Goal: Information Seeking & Learning: Learn about a topic

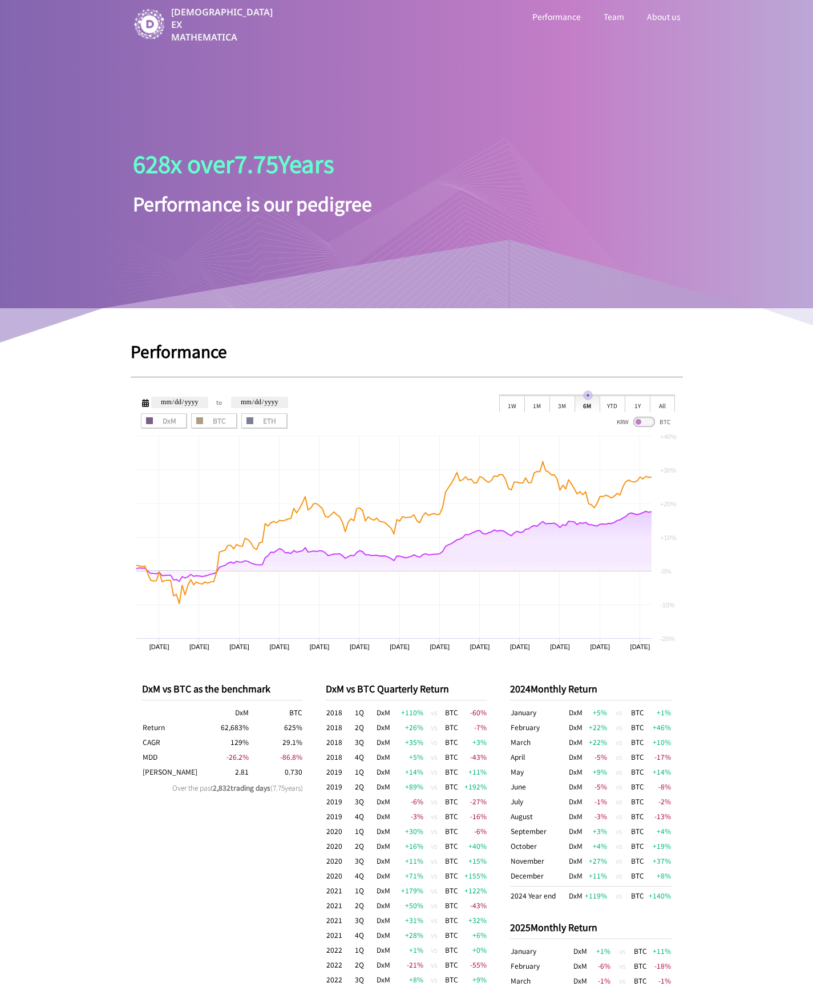
scroll to position [227, 0]
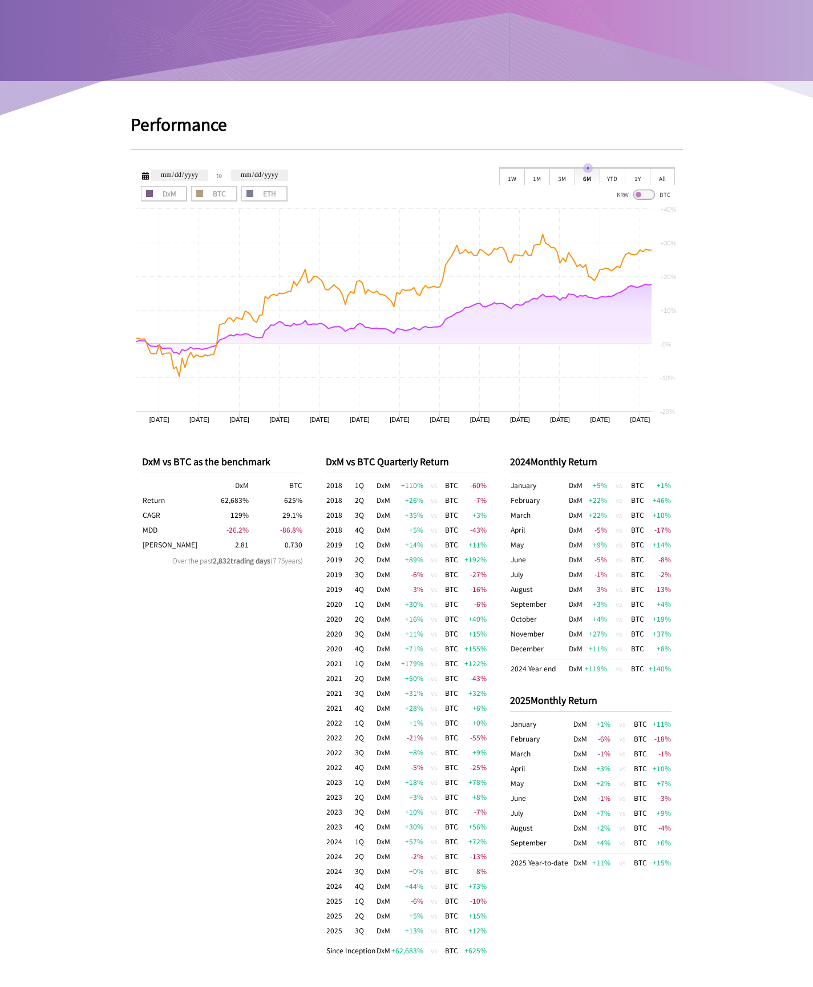
click at [640, 168] on div "Zoom Out 1W 1M 3M 6M YTD 1Y All" at bounding box center [587, 176] width 176 height 18
click at [641, 179] on div "1Y" at bounding box center [637, 176] width 25 height 17
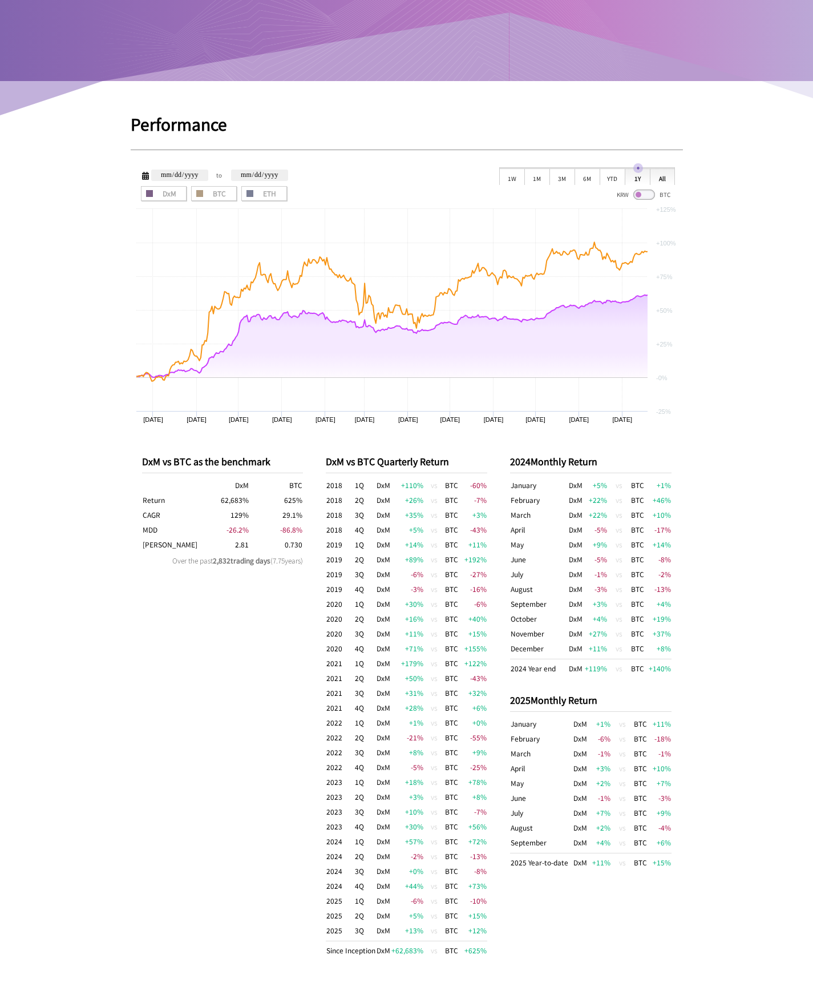
click at [658, 180] on div "All" at bounding box center [662, 176] width 25 height 17
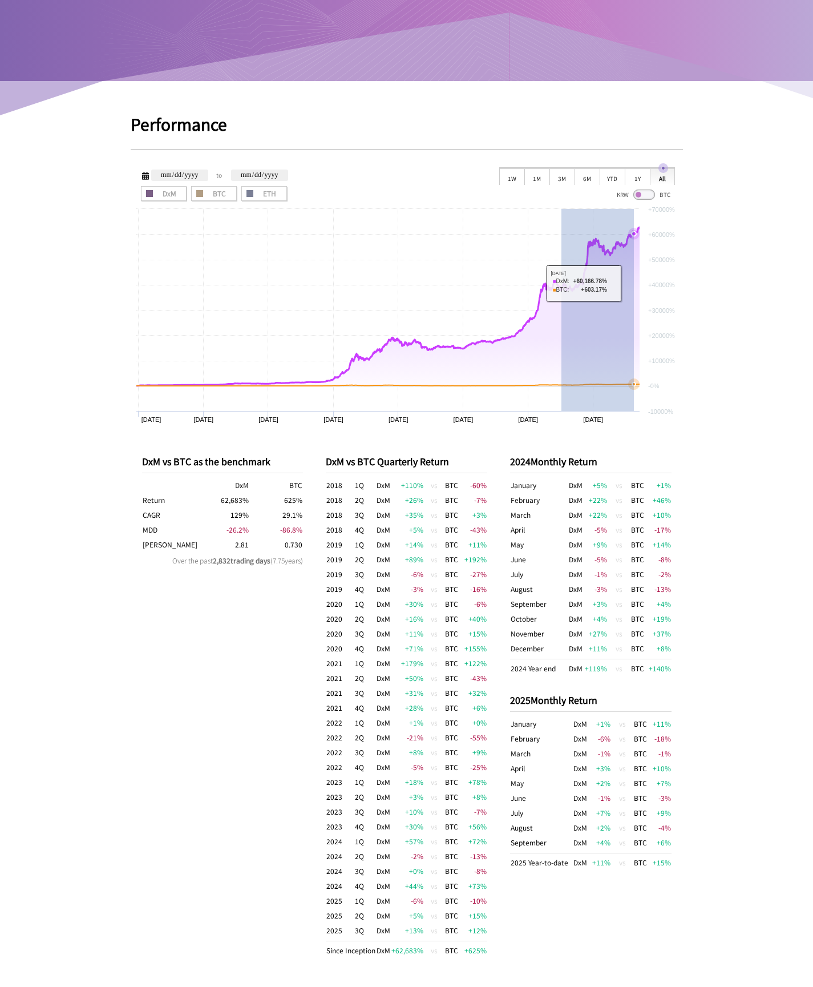
drag, startPoint x: 561, startPoint y: 282, endPoint x: 634, endPoint y: 283, distance: 72.5
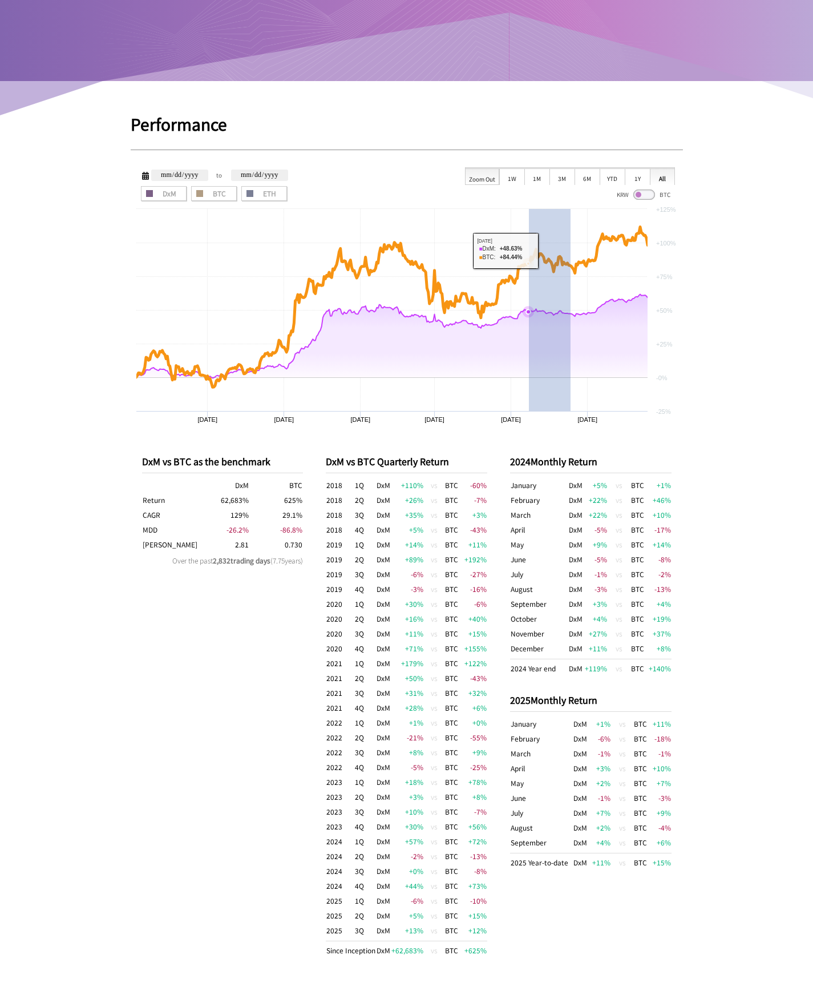
drag, startPoint x: 567, startPoint y: 248, endPoint x: 457, endPoint y: 247, distance: 110.7
type input "**********"
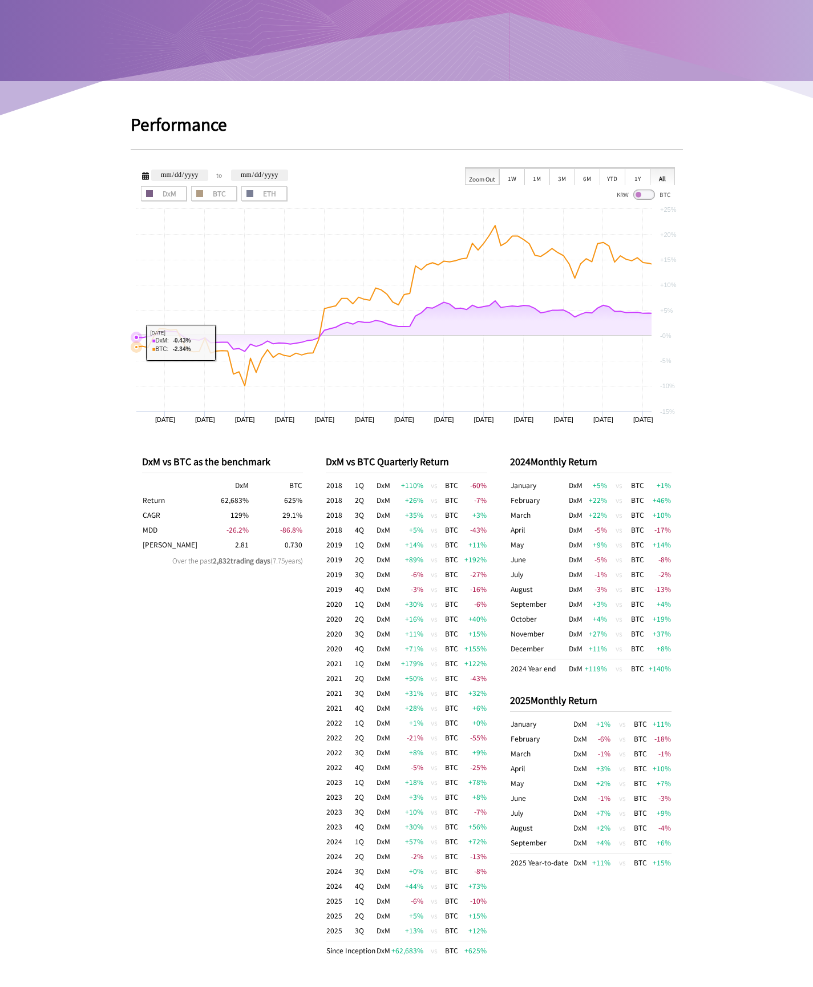
type input "**********"
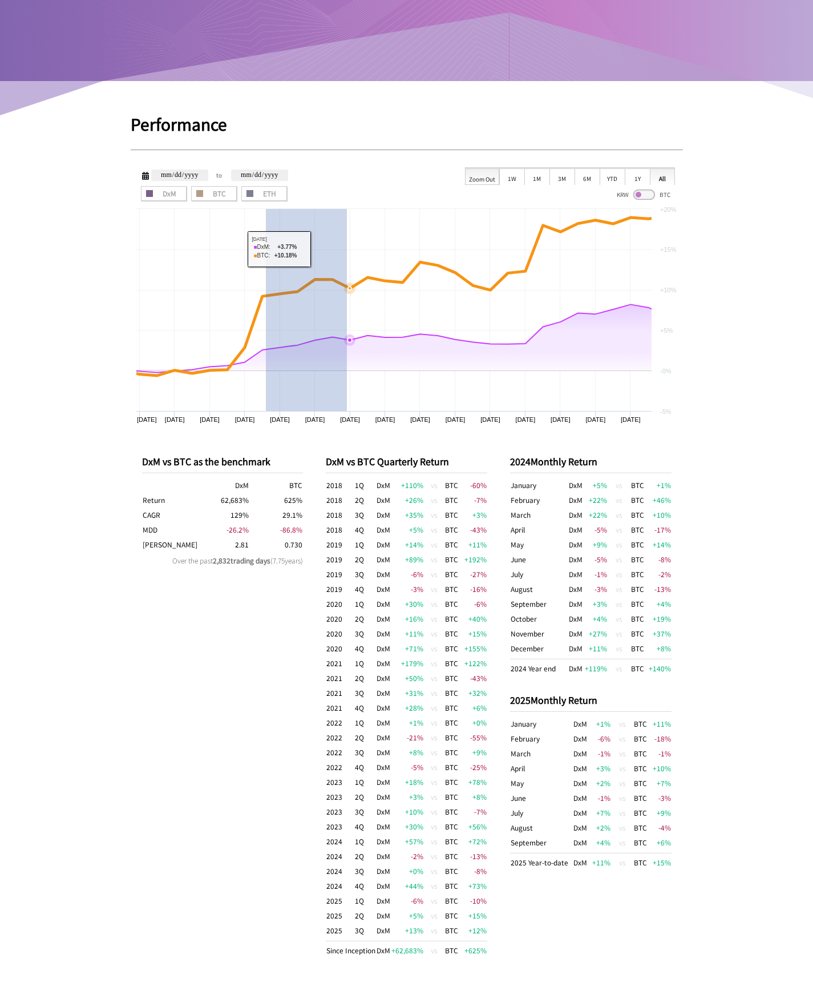
drag, startPoint x: 279, startPoint y: 248, endPoint x: 424, endPoint y: 250, distance: 144.4
click at [422, 250] on rect at bounding box center [407, 317] width 553 height 228
type input "**********"
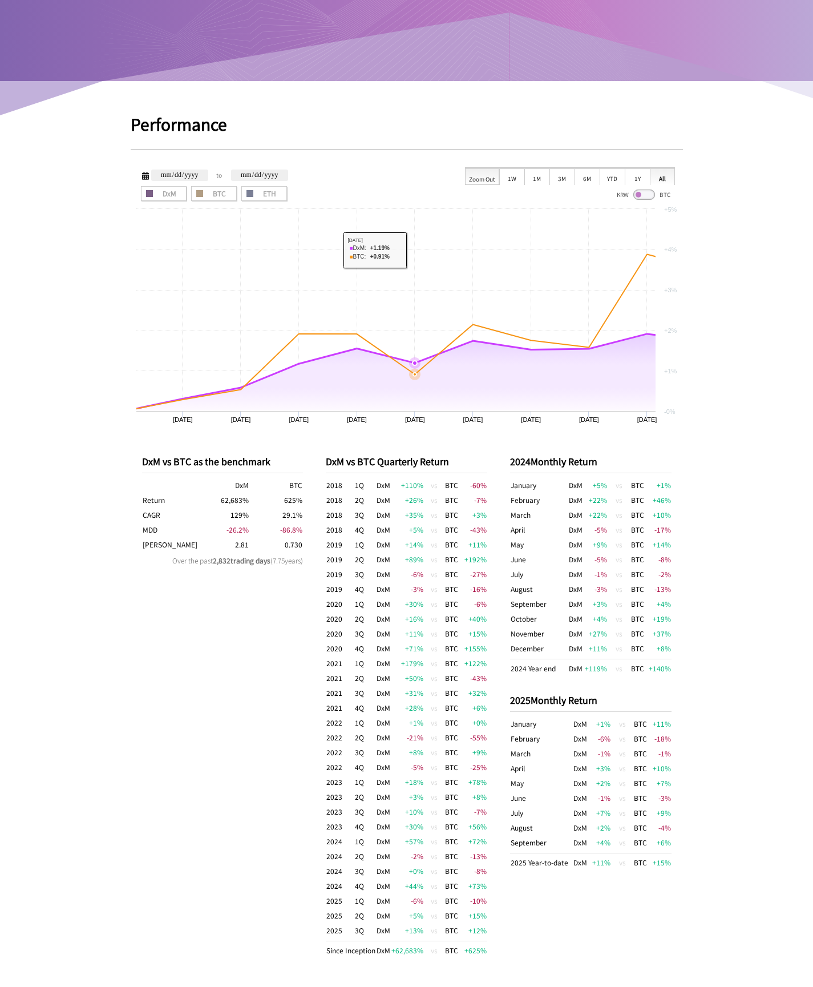
click at [424, 249] on rect at bounding box center [407, 317] width 553 height 228
click at [642, 173] on div "1Y" at bounding box center [637, 176] width 25 height 17
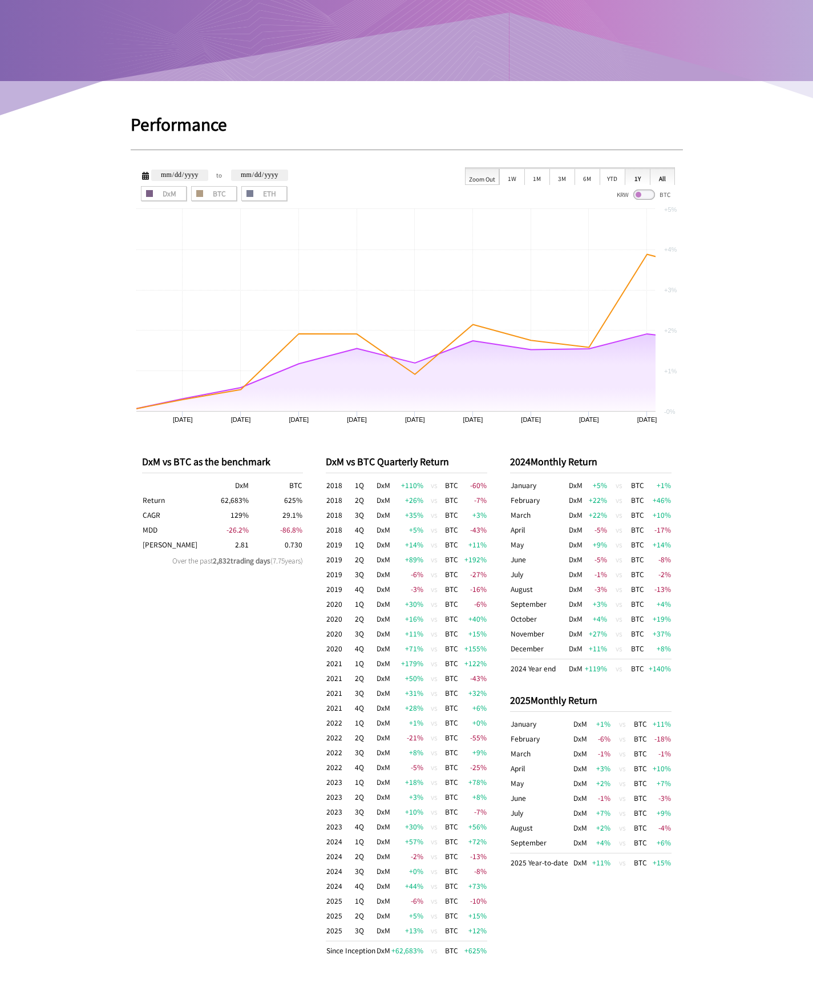
type input "**********"
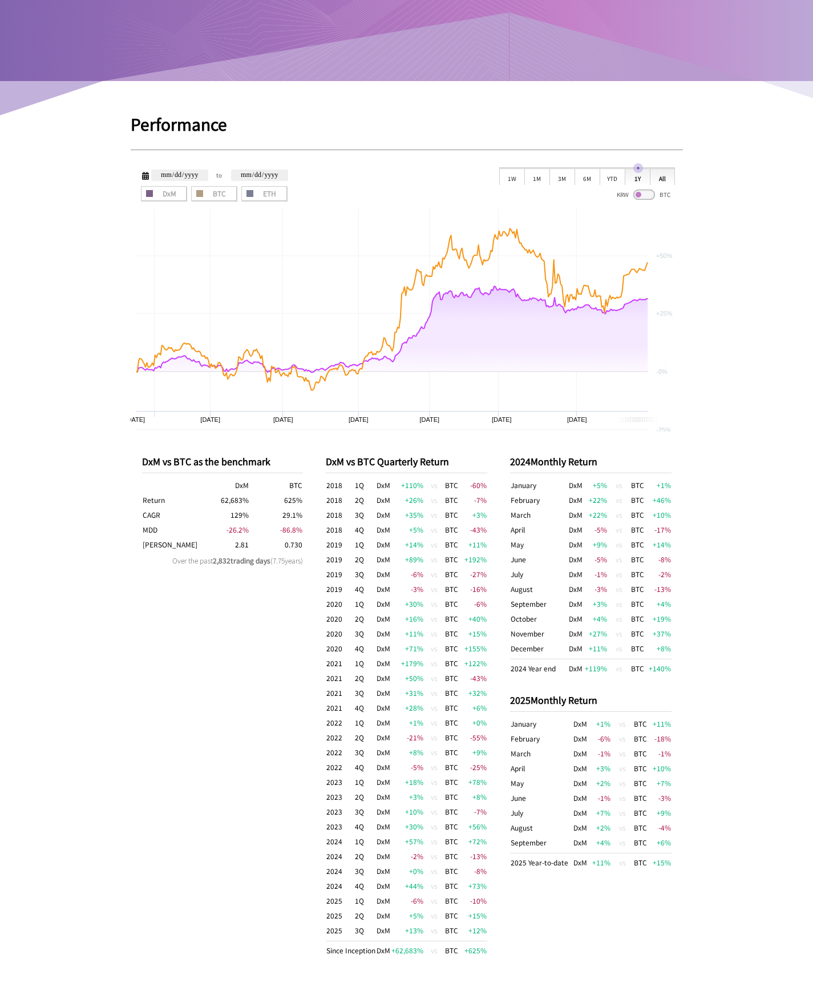
click at [664, 176] on div "All" at bounding box center [662, 176] width 25 height 17
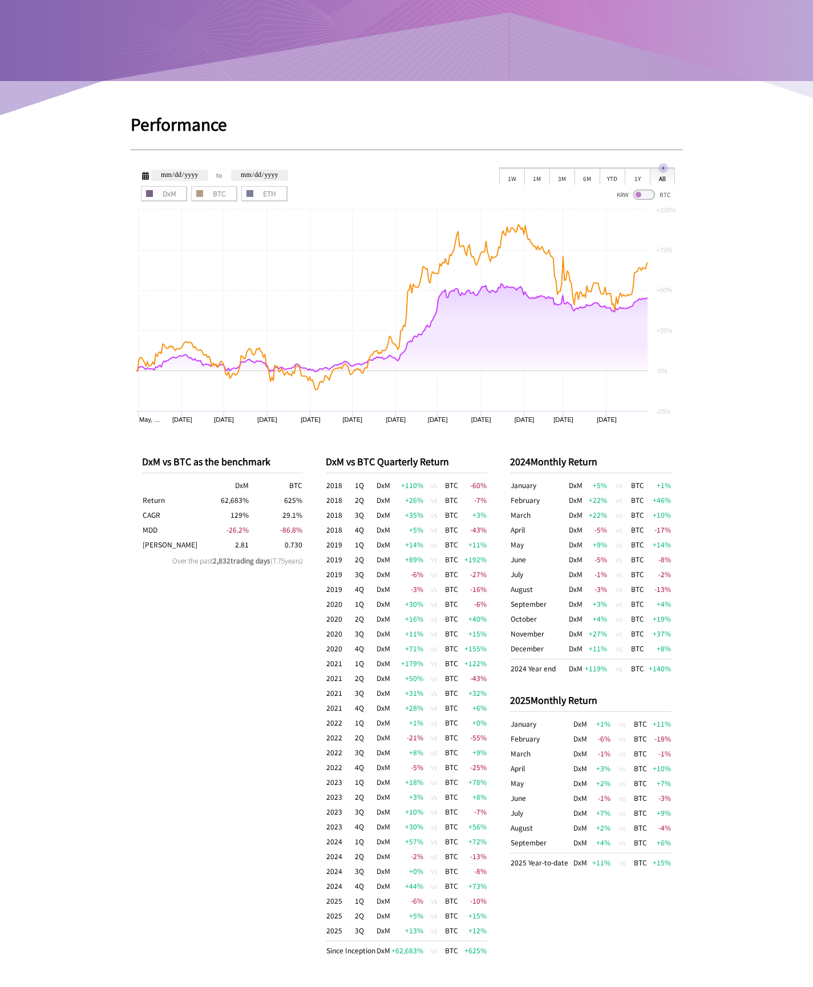
type input "**********"
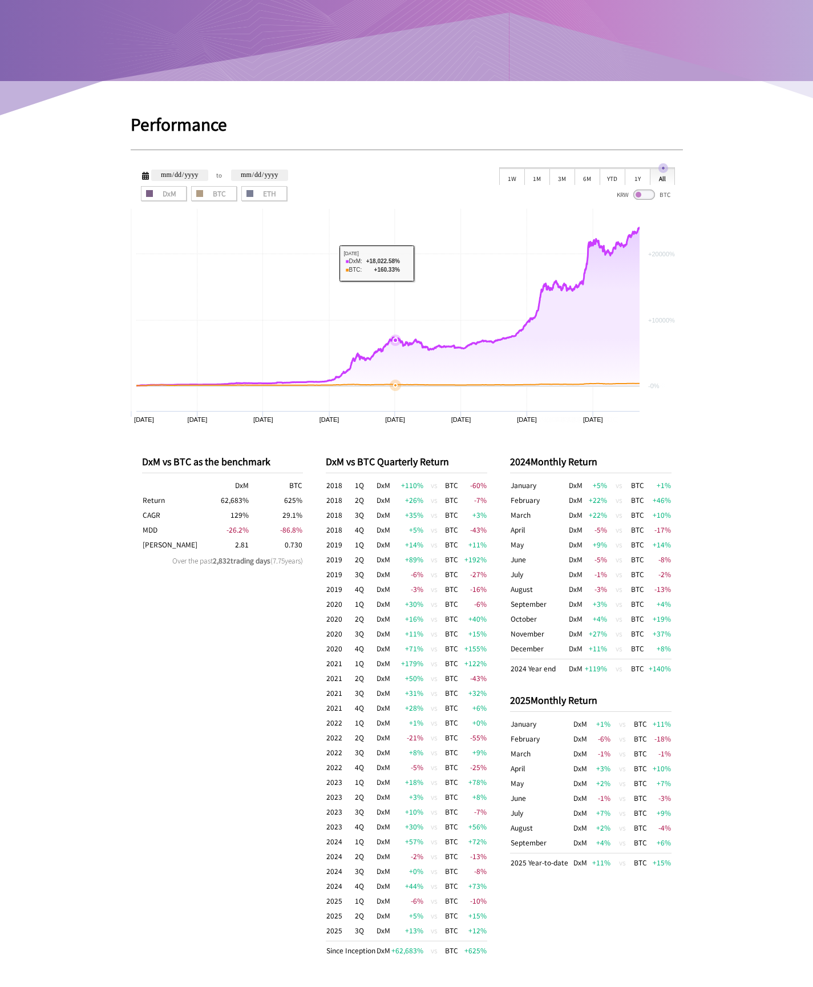
drag, startPoint x: 396, startPoint y: 267, endPoint x: 318, endPoint y: 271, distance: 77.8
click at [320, 271] on rect at bounding box center [407, 317] width 553 height 228
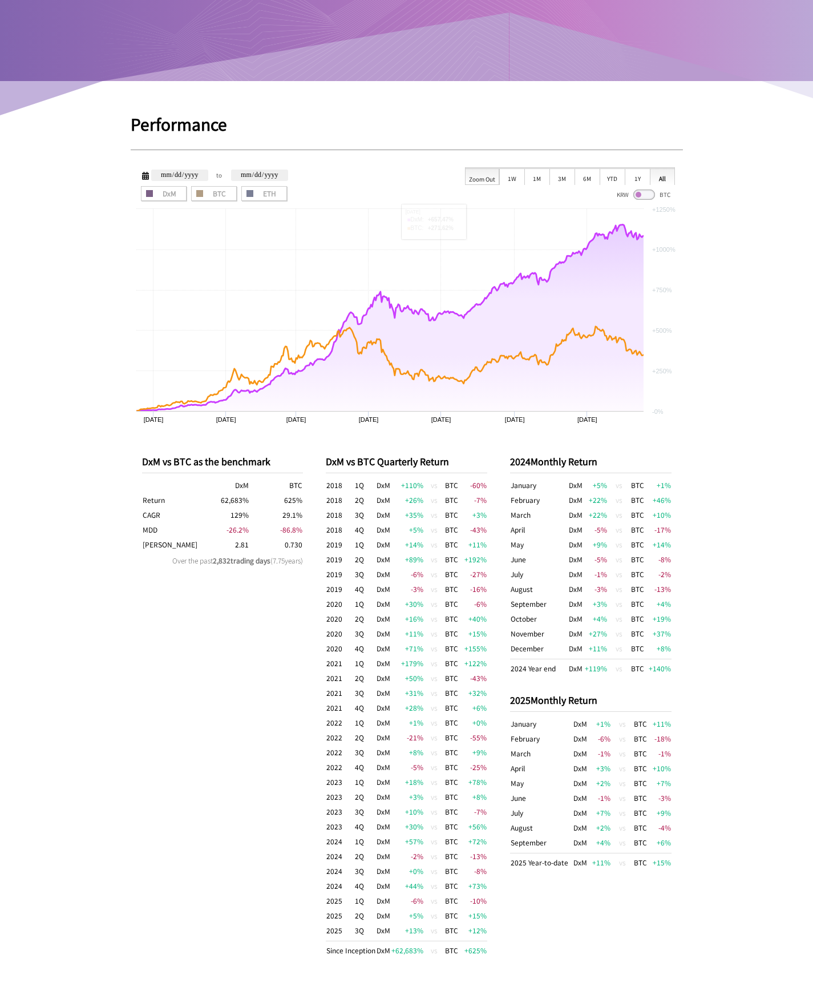
click at [477, 178] on div "Zoom Out" at bounding box center [482, 176] width 34 height 17
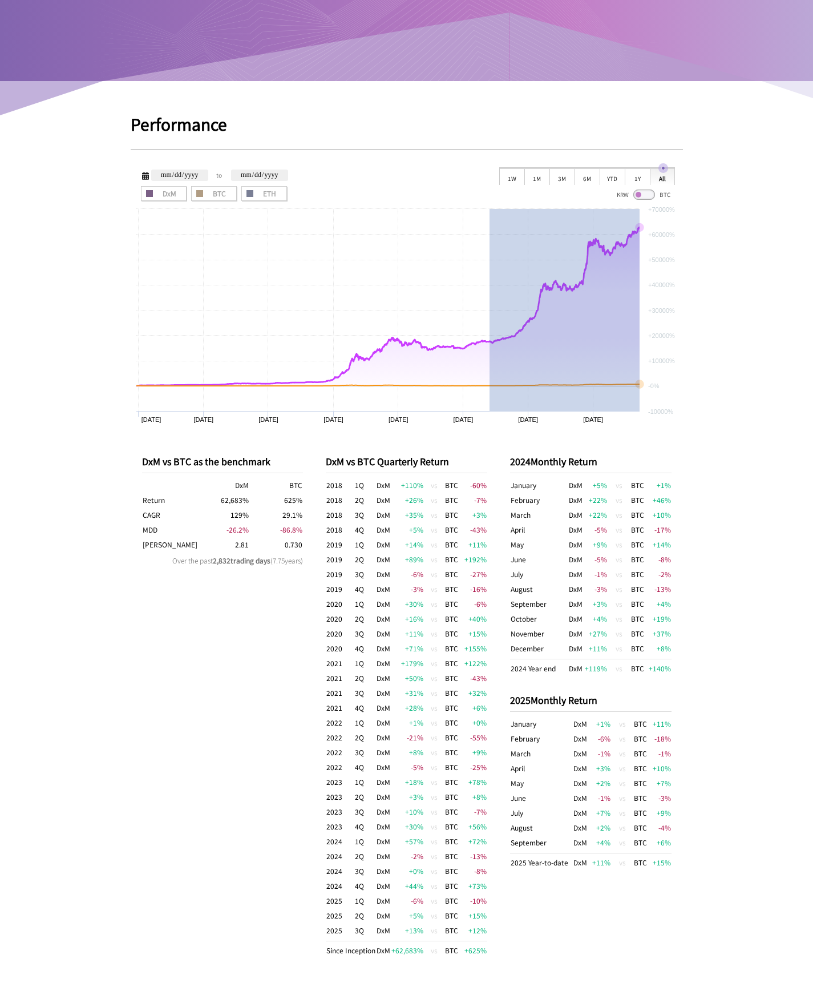
drag, startPoint x: 562, startPoint y: 252, endPoint x: 643, endPoint y: 249, distance: 80.5
click at [643, 249] on rect at bounding box center [407, 317] width 553 height 228
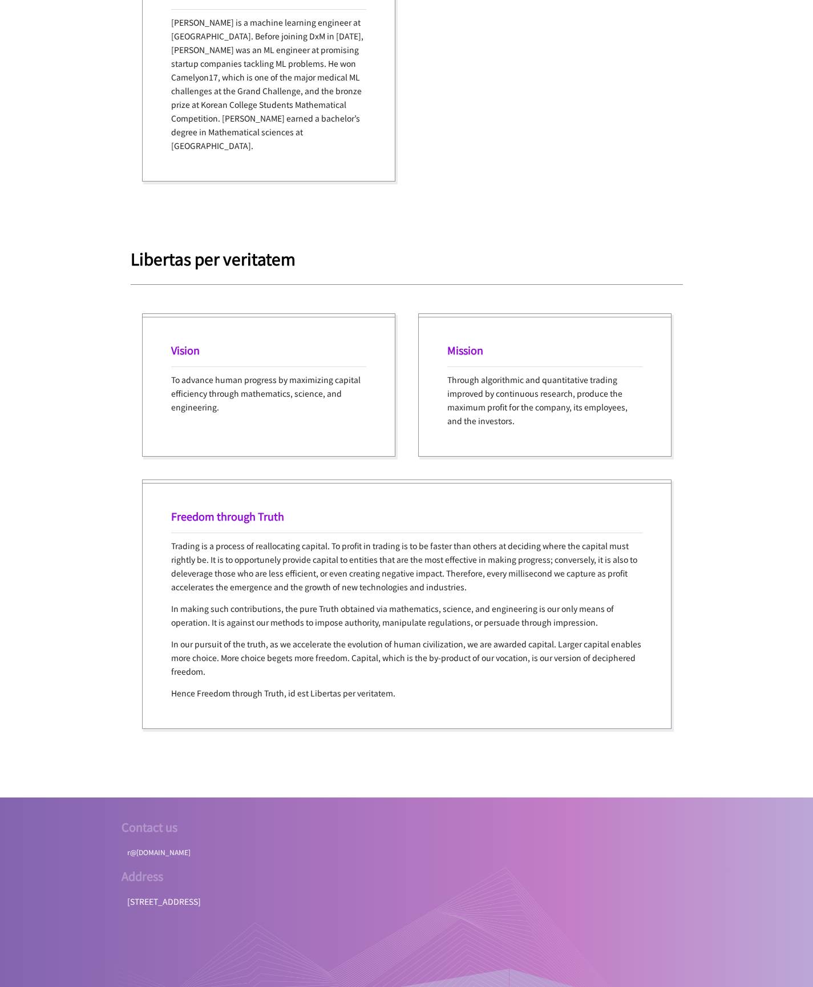
scroll to position [0, 0]
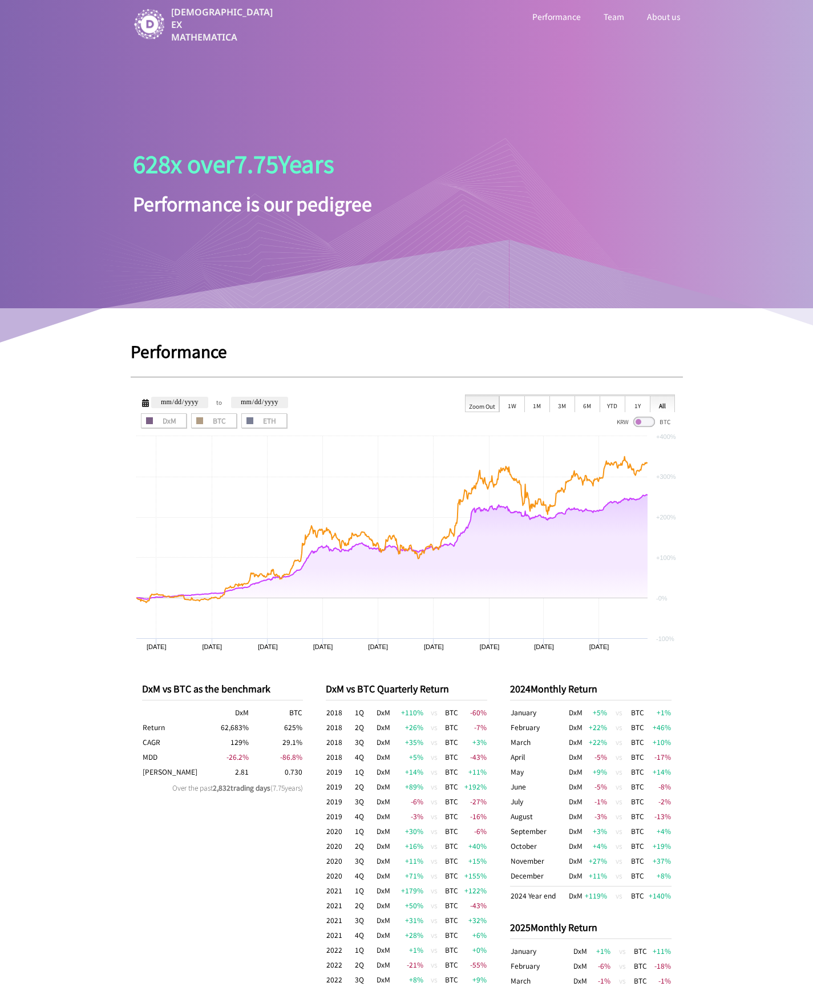
click at [644, 413] on div "KRW BTC" at bounding box center [643, 420] width 63 height 15
click at [643, 410] on div "1Y" at bounding box center [637, 403] width 25 height 17
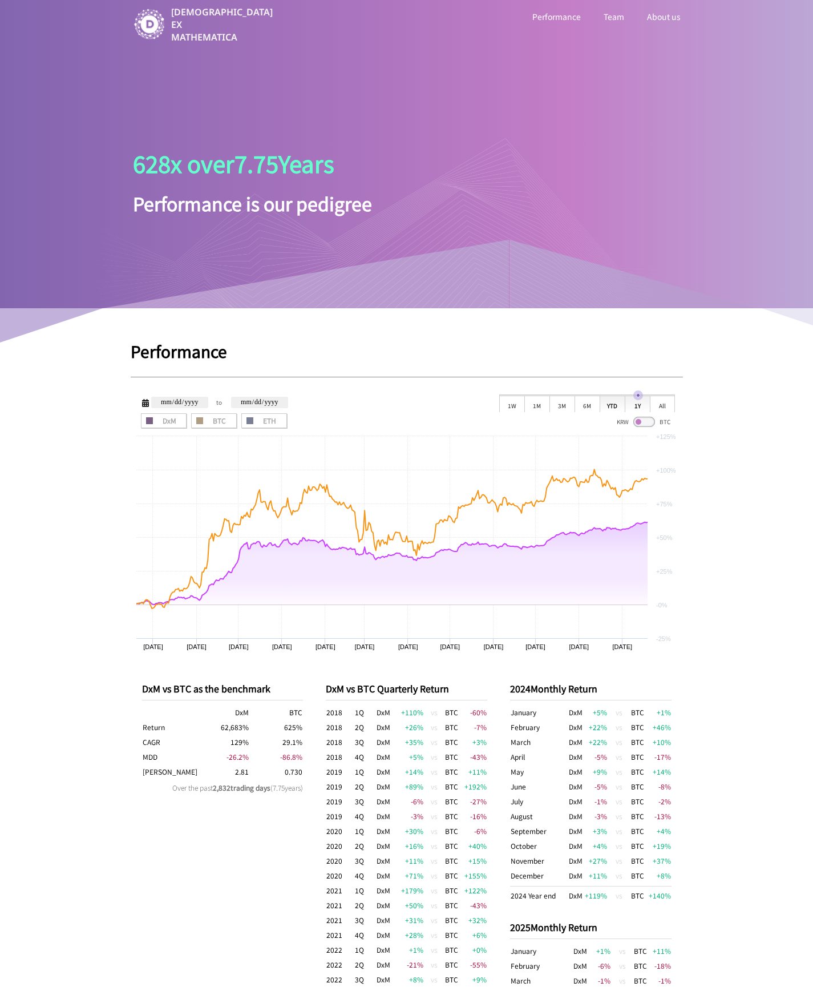
click at [608, 409] on div "YTD" at bounding box center [612, 403] width 25 height 17
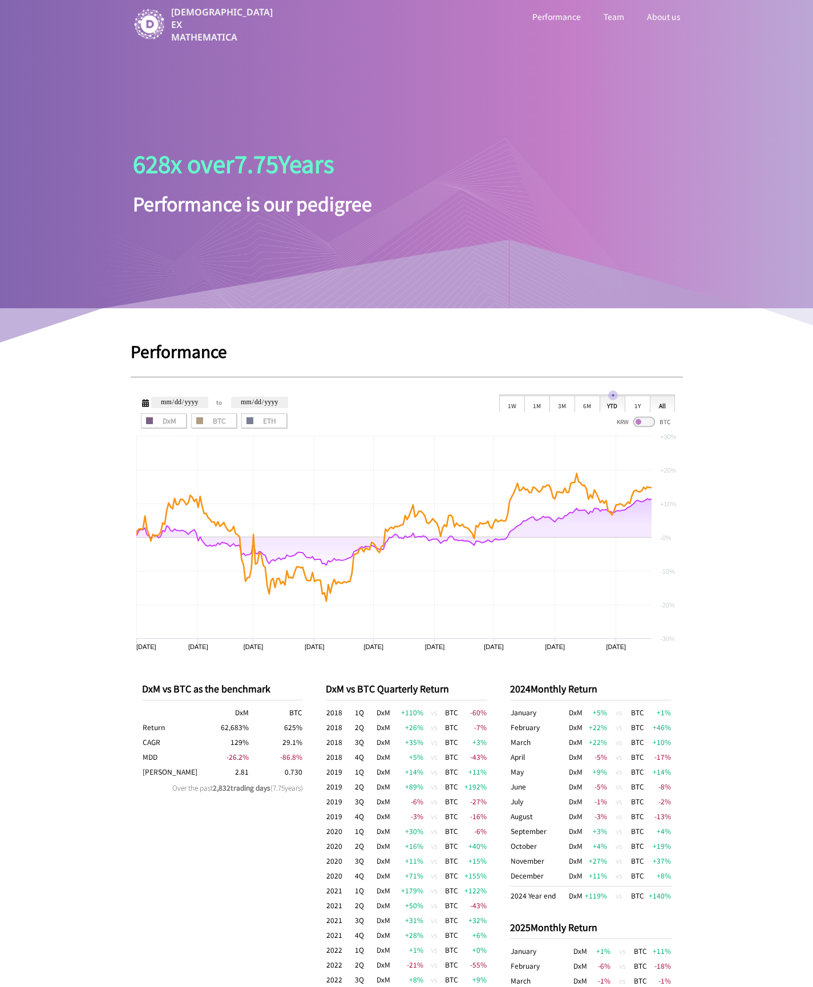
click at [662, 407] on div "All" at bounding box center [662, 403] width 25 height 17
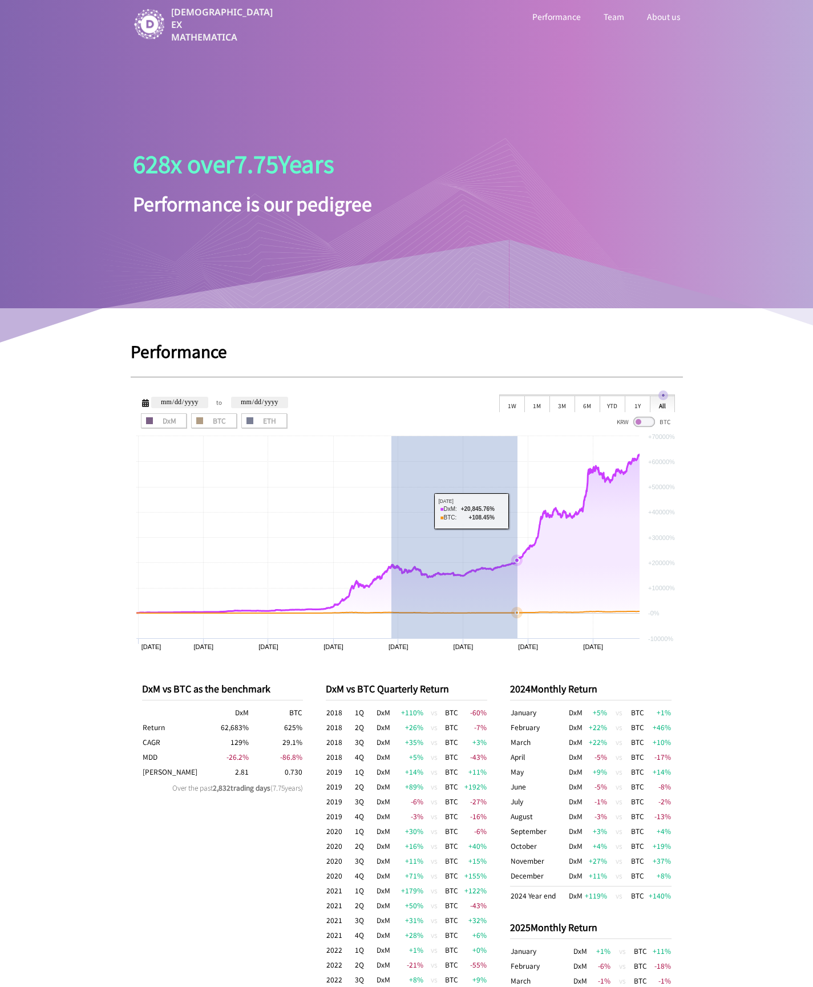
drag, startPoint x: 393, startPoint y: 478, endPoint x: 517, endPoint y: 511, distance: 128.1
click at [517, 511] on rect at bounding box center [407, 544] width 553 height 228
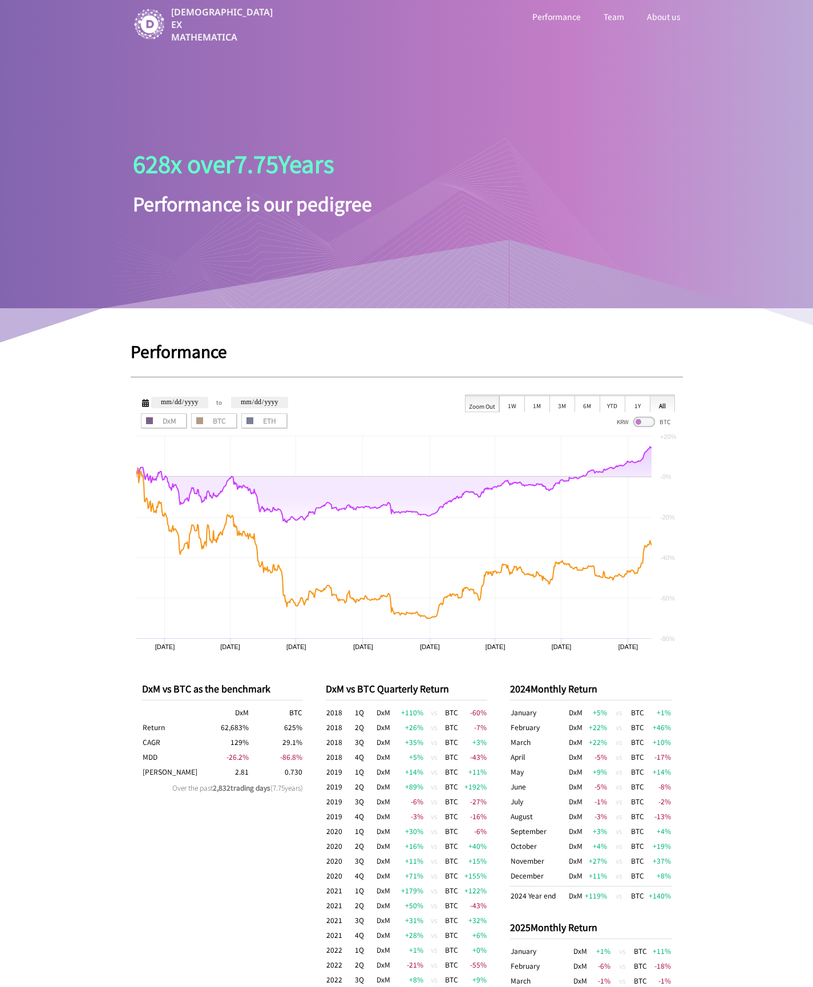
click at [637, 396] on div "Zoom Out 1W 1M 3M 6M YTD 1Y All" at bounding box center [570, 403] width 210 height 18
click at [637, 397] on div "1Y" at bounding box center [637, 403] width 25 height 17
type input "**********"
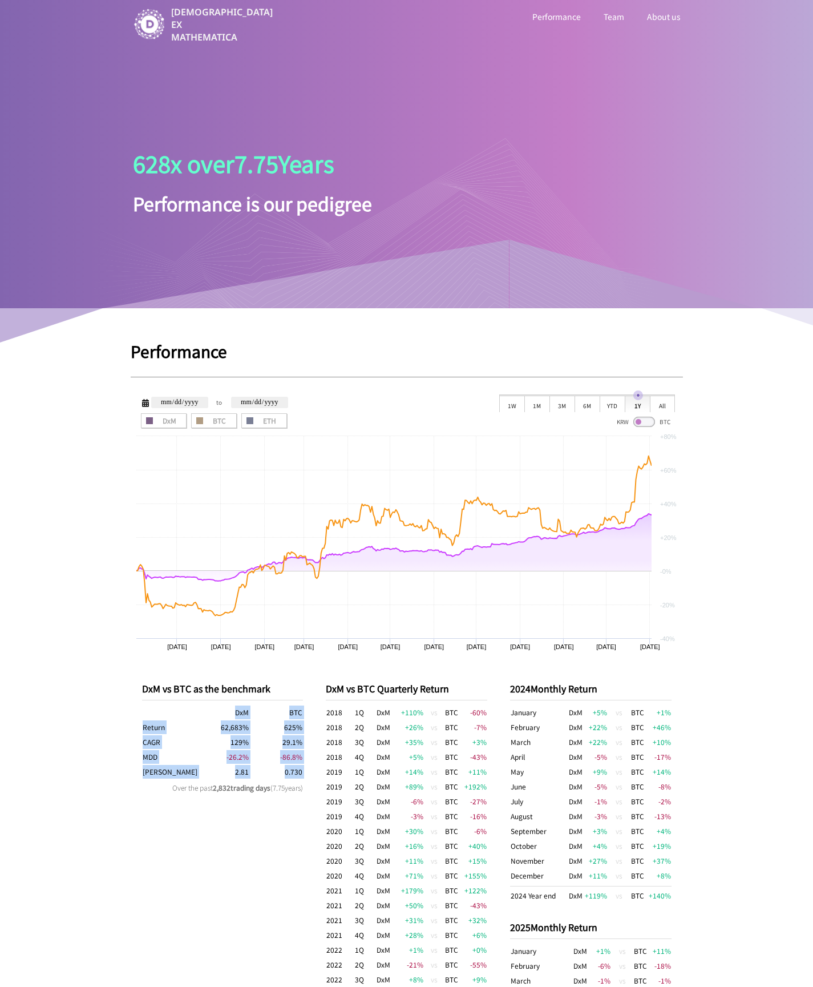
drag, startPoint x: 138, startPoint y: 698, endPoint x: 151, endPoint y: 780, distance: 83.7
click at [151, 780] on div "DxM vs BTC as the benchmark DxM BTC Return 62,683 % 625 % CAGR 129 % 29.1 % MDD…" at bounding box center [407, 933] width 553 height 549
click at [149, 780] on div "DxM vs BTC as the benchmark DxM BTC Return 62,683 % 625 % CAGR 129 % 29.1 % MDD…" at bounding box center [223, 933] width 162 height 538
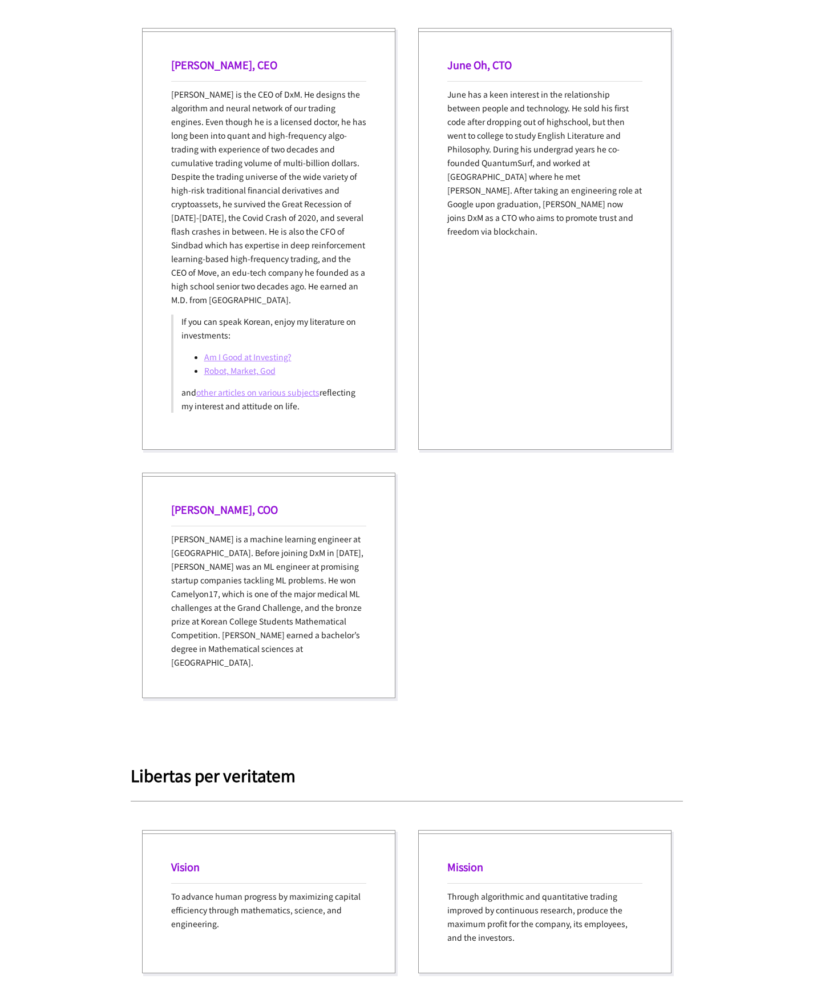
scroll to position [1800, 0]
